Goal: Find specific page/section: Find specific page/section

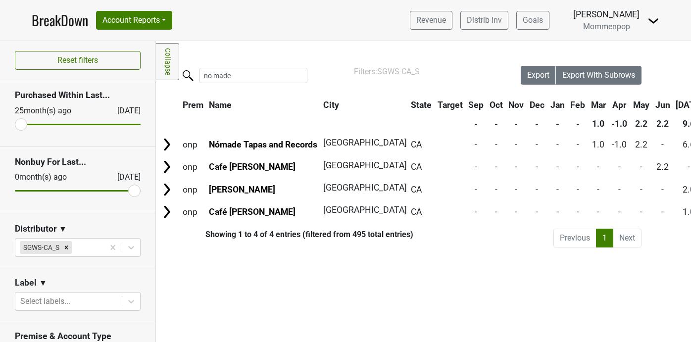
scroll to position [167, 0]
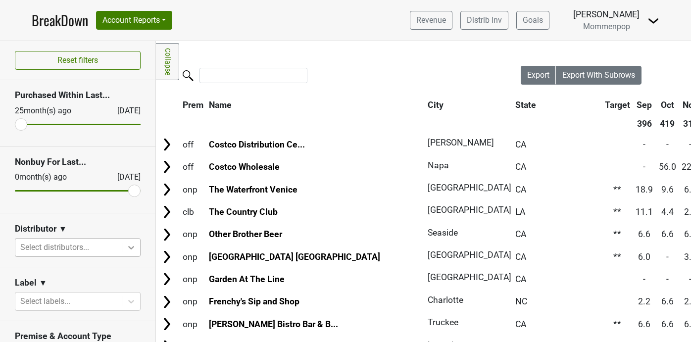
scroll to position [106, 0]
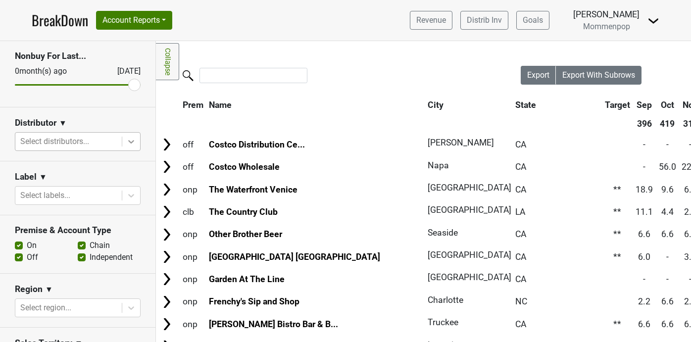
click at [131, 139] on icon at bounding box center [131, 142] width 10 height 10
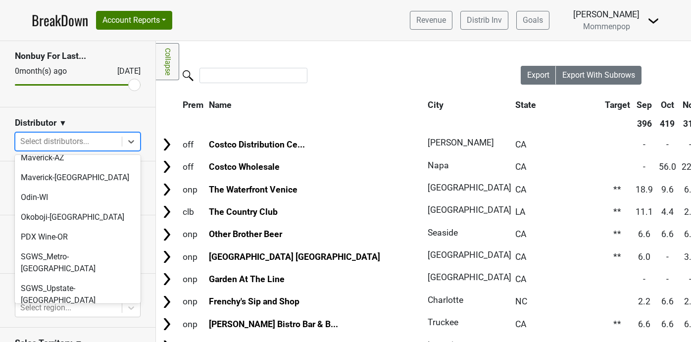
scroll to position [330, 0]
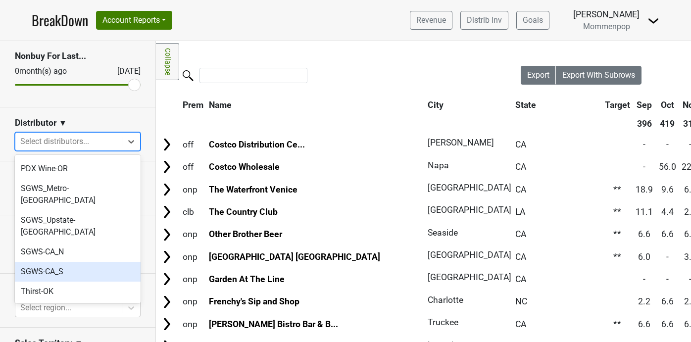
click at [100, 262] on div "SGWS-CA_S" at bounding box center [78, 272] width 126 height 20
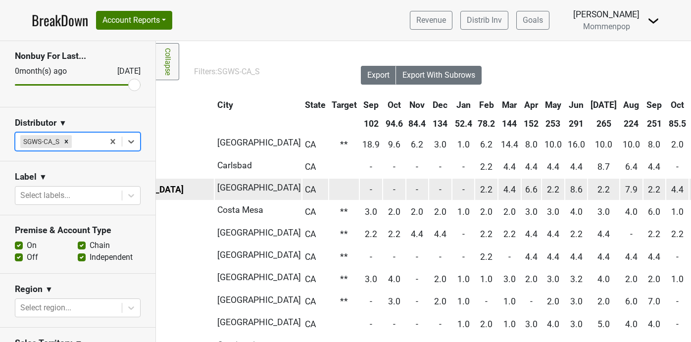
scroll to position [0, 216]
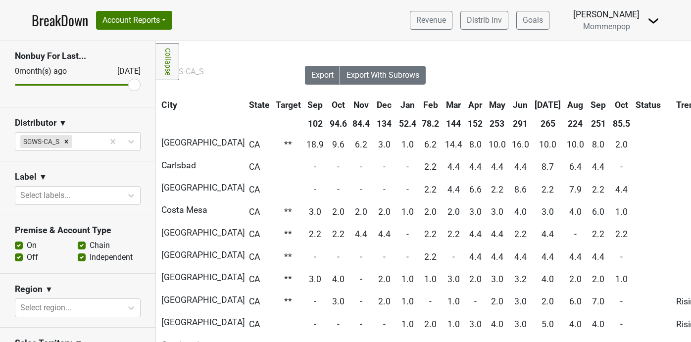
click at [610, 102] on th "Oct" at bounding box center [621, 105] width 22 height 18
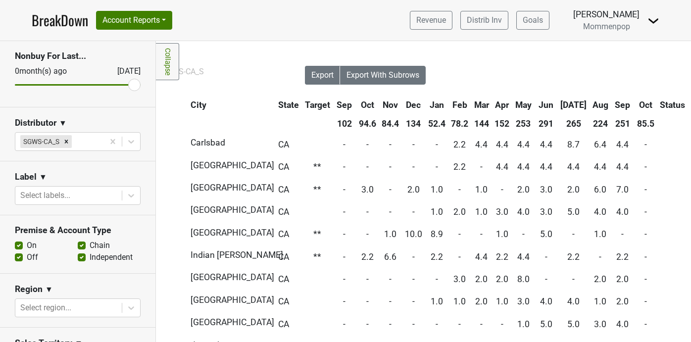
click at [634, 102] on th "Oct" at bounding box center [645, 105] width 22 height 18
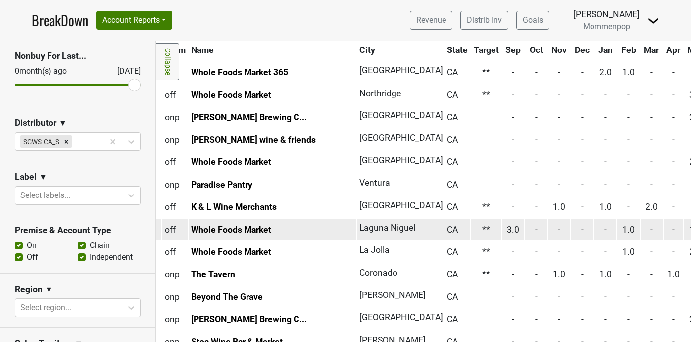
scroll to position [0, 0]
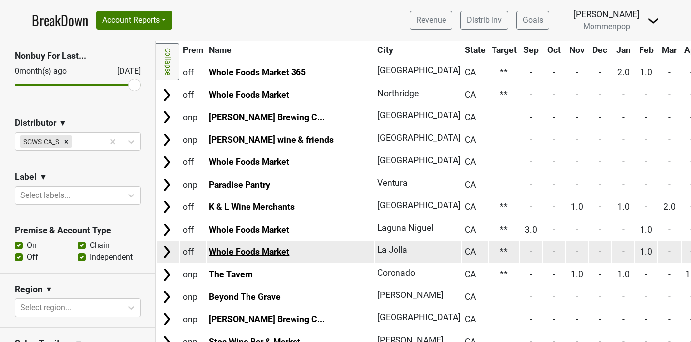
click at [269, 251] on link "Whole Foods Market" at bounding box center [249, 252] width 80 height 10
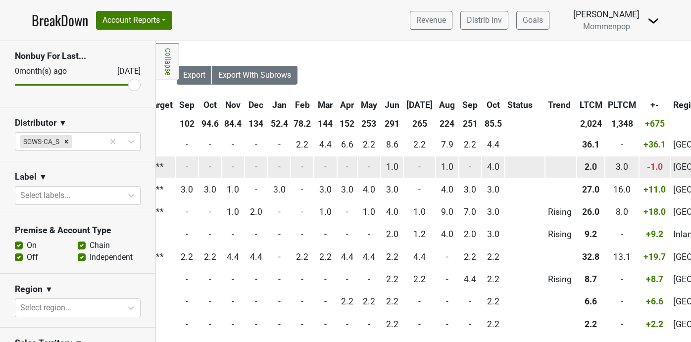
scroll to position [0, 348]
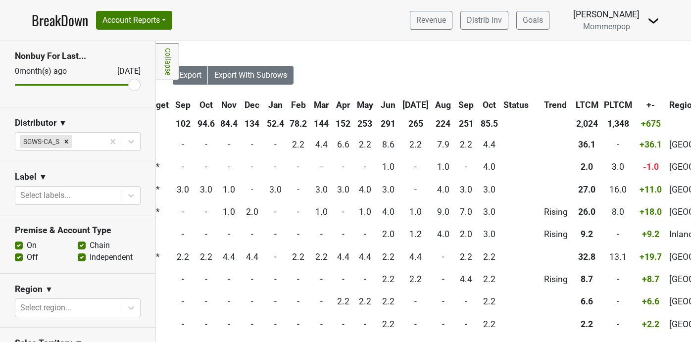
click at [82, 25] on link "BreakDown" at bounding box center [60, 20] width 56 height 21
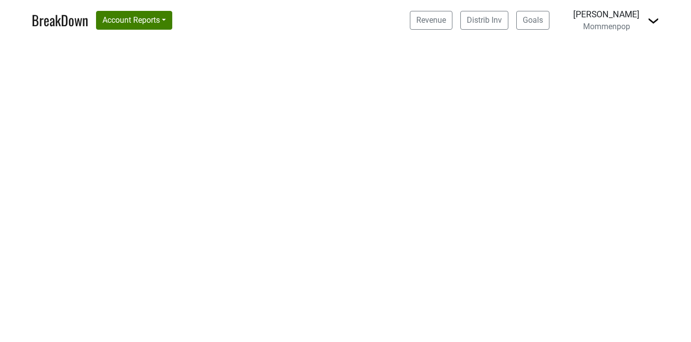
select select "CA"
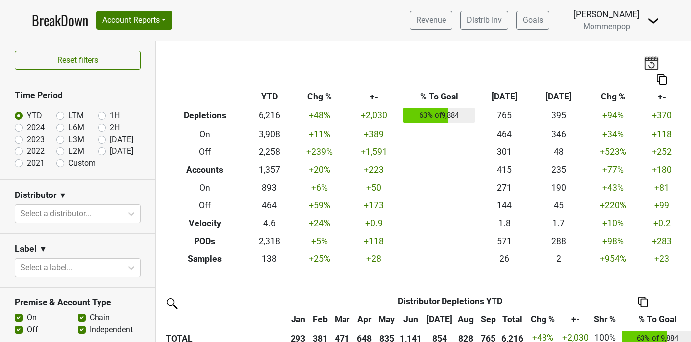
click at [648, 65] on img at bounding box center [651, 63] width 15 height 14
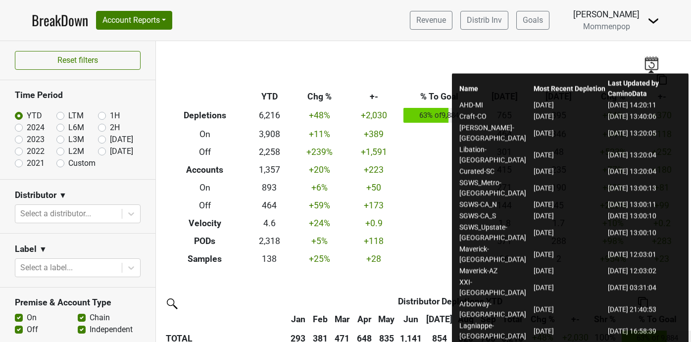
click at [648, 65] on img at bounding box center [651, 63] width 15 height 14
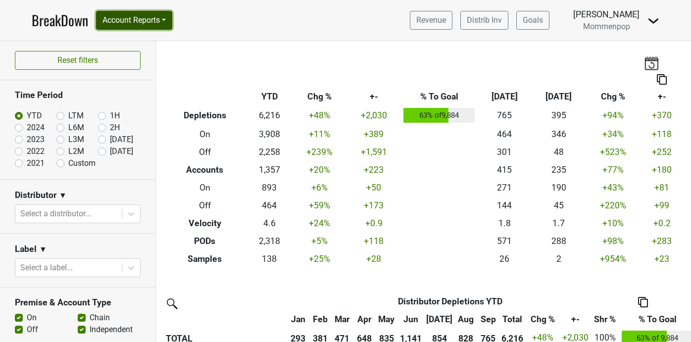
click at [155, 22] on button "Account Reports" at bounding box center [134, 20] width 76 height 19
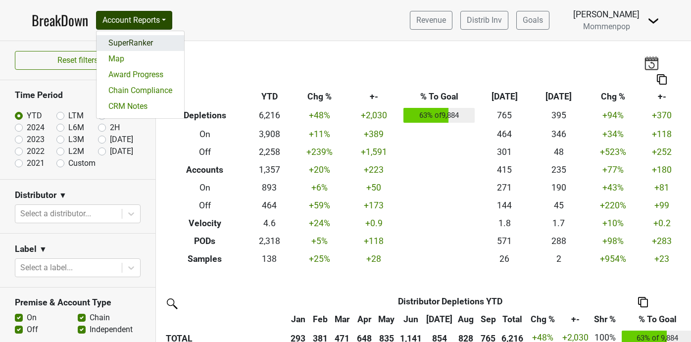
click at [151, 43] on link "SuperRanker" at bounding box center [140, 43] width 88 height 16
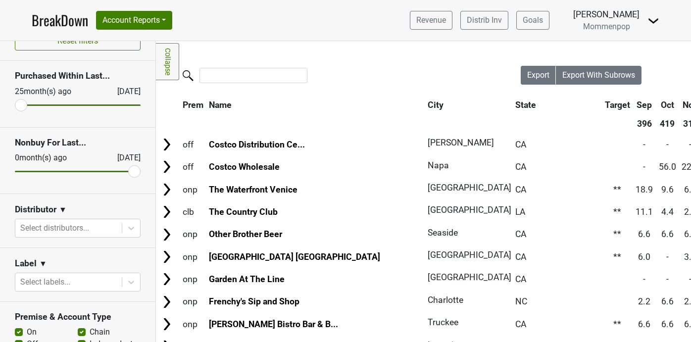
scroll to position [45, 0]
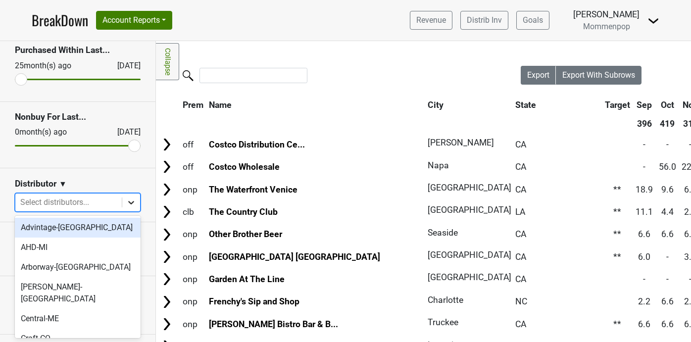
click at [132, 202] on icon at bounding box center [131, 202] width 6 height 3
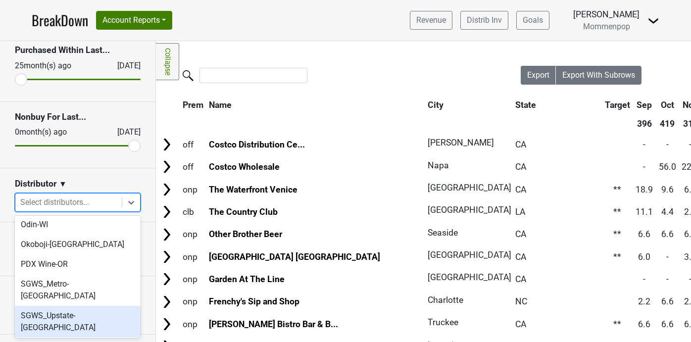
scroll to position [296, 0]
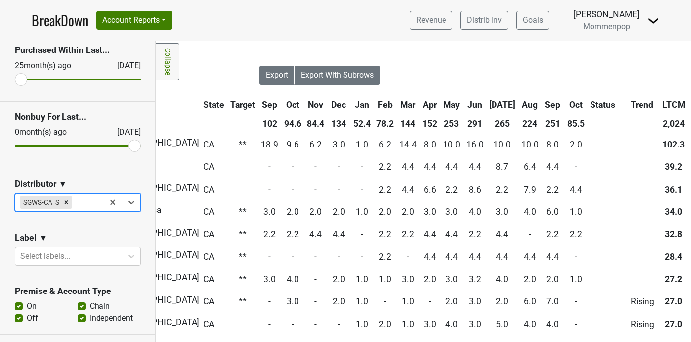
scroll to position [0, 306]
